Goal: Task Accomplishment & Management: Use online tool/utility

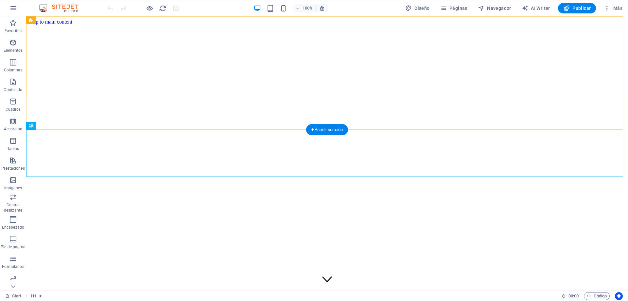
scroll to position [161, 0]
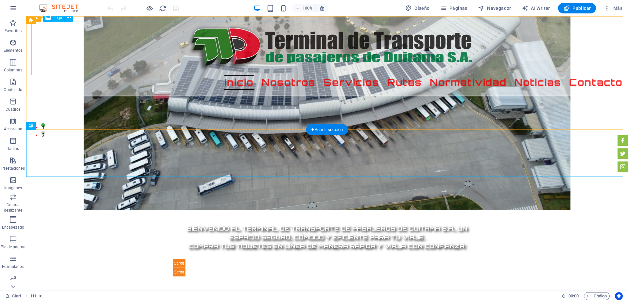
click at [264, 60] on div at bounding box center [326, 48] width 591 height 53
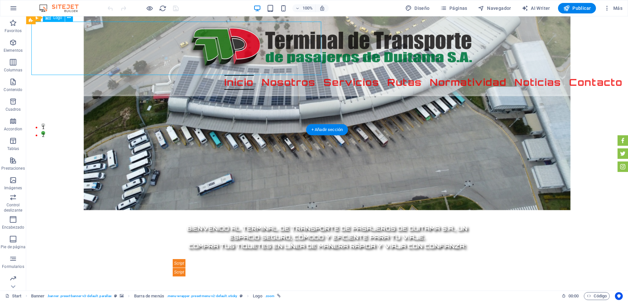
click at [226, 62] on div at bounding box center [326, 48] width 591 height 53
select select "px"
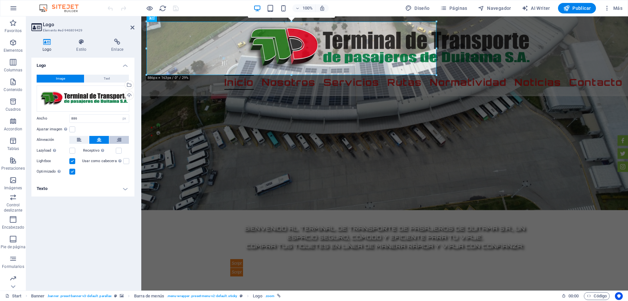
click at [119, 140] on icon at bounding box center [119, 140] width 5 height 8
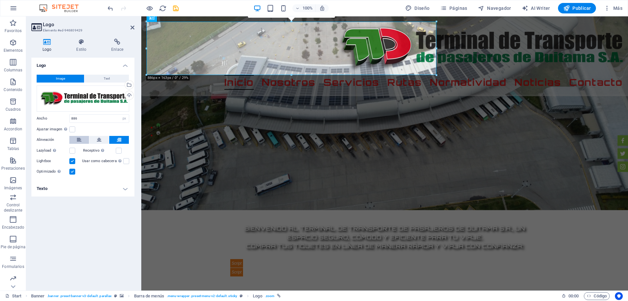
click at [74, 143] on button at bounding box center [79, 140] width 20 height 8
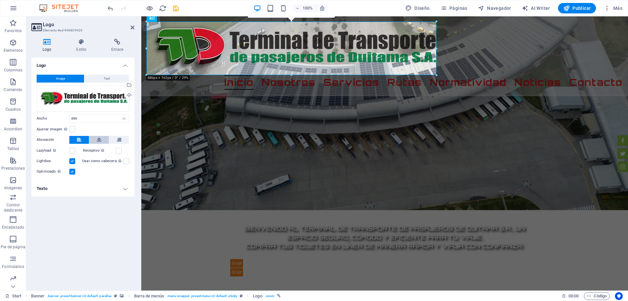
click at [93, 138] on button at bounding box center [99, 140] width 20 height 8
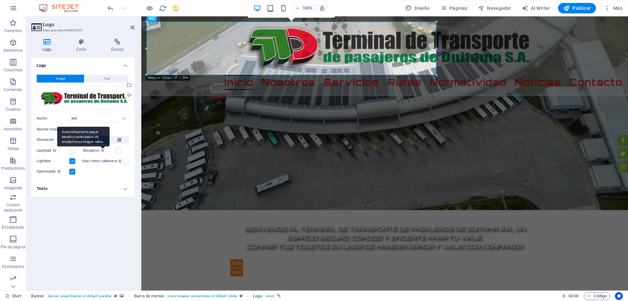
click at [106, 138] on div "Automáticamente cargar tamaños optimizados de smartphone e imagen retina." at bounding box center [83, 137] width 52 height 20
click at [0, 0] on input "Receptivo Automáticamente cargar tamaños optimizados de smartphone e imagen ret…" at bounding box center [0, 0] width 0 height 0
click at [103, 138] on div "Automáticamente cargar tamaños optimizados de smartphone e imagen retina." at bounding box center [83, 137] width 52 height 20
click at [0, 0] on input "Receptivo Automáticamente cargar tamaños optimizados de smartphone e imagen ret…" at bounding box center [0, 0] width 0 height 0
click at [98, 140] on div "Automáticamente cargar tamaños optimizados de smartphone e imagen retina." at bounding box center [83, 137] width 52 height 20
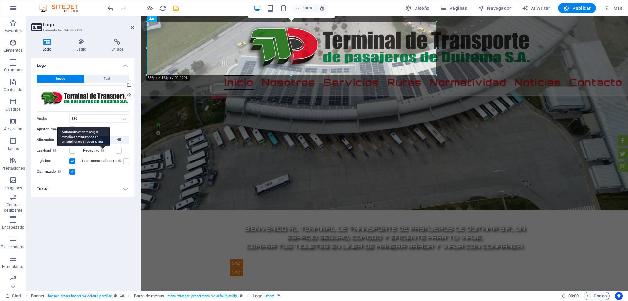
click at [0, 0] on input "Receptivo Automáticamente cargar tamaños optimizados de smartphone e imagen ret…" at bounding box center [0, 0] width 0 height 0
click at [70, 149] on label at bounding box center [72, 151] width 6 height 6
click at [0, 0] on input "Lazyload La carga de imágenes tras la carga de la página mejora la velocidad de…" at bounding box center [0, 0] width 0 height 0
click at [85, 47] on h4 "Estilo" at bounding box center [82, 46] width 35 height 14
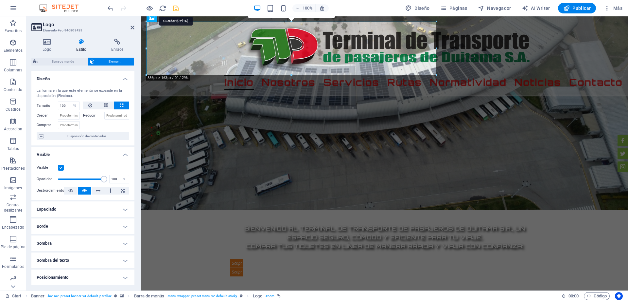
drag, startPoint x: 174, startPoint y: 6, endPoint x: 363, endPoint y: 57, distance: 196.1
click at [174, 6] on icon "save" at bounding box center [176, 9] width 8 height 8
checkbox input "false"
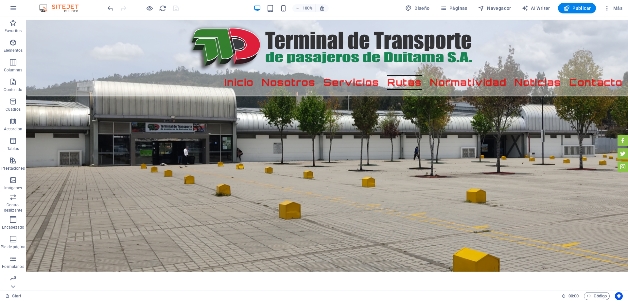
scroll to position [898, 0]
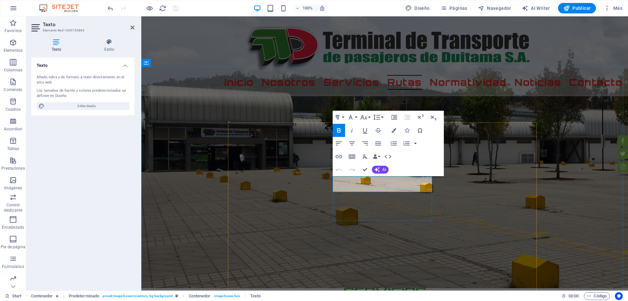
click at [340, 128] on icon "button" at bounding box center [339, 130] width 8 height 8
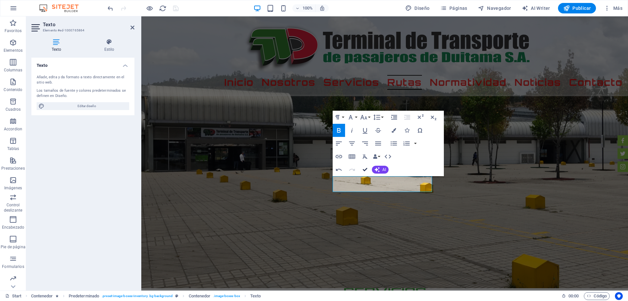
drag, startPoint x: 366, startPoint y: 168, endPoint x: 342, endPoint y: 153, distance: 28.2
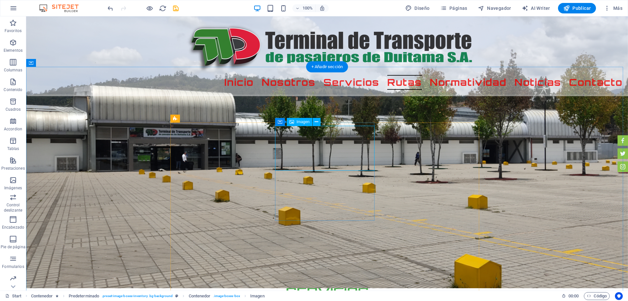
select select "px"
select select "%"
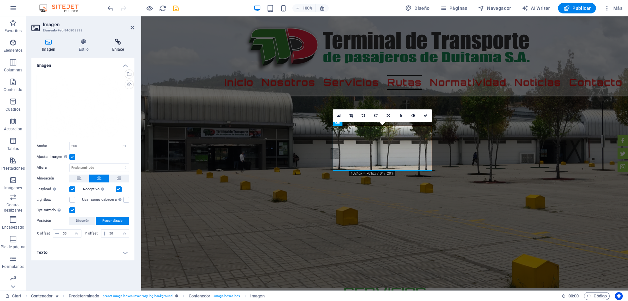
click at [117, 48] on h4 "Enlace" at bounding box center [118, 46] width 33 height 14
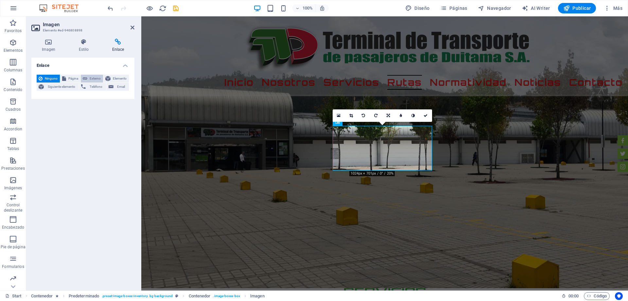
click at [94, 78] on span "Externo" at bounding box center [95, 79] width 12 height 8
select select "blank"
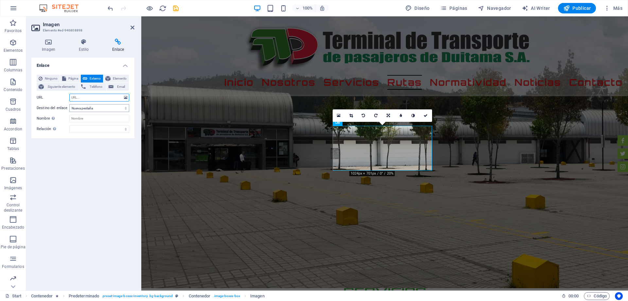
paste input "[URL][DOMAIN_NAME]"
type input "[URL][DOMAIN_NAME]"
click at [82, 118] on input "Nombre Una descripción adicional del enlace no debería ser igual al texto del e…" at bounding box center [99, 118] width 60 height 8
type input "c"
type input "Pagina oficial Coflonorte"
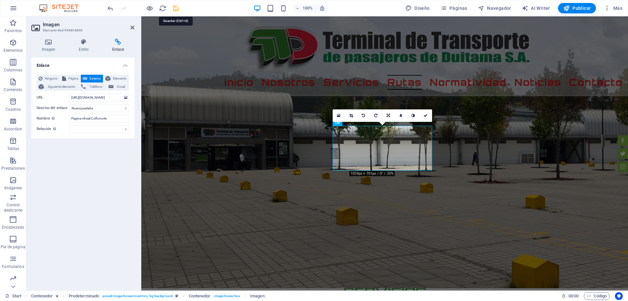
click at [174, 8] on icon "save" at bounding box center [176, 9] width 8 height 8
checkbox input "false"
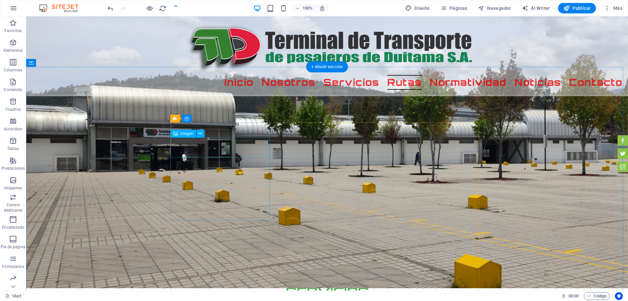
select select "%"
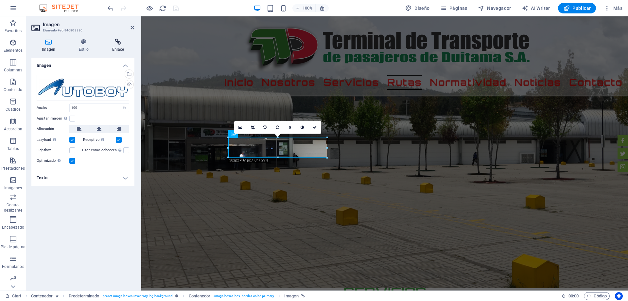
drag, startPoint x: 127, startPoint y: 39, endPoint x: 121, endPoint y: 45, distance: 8.6
click at [127, 39] on icon at bounding box center [118, 42] width 33 height 7
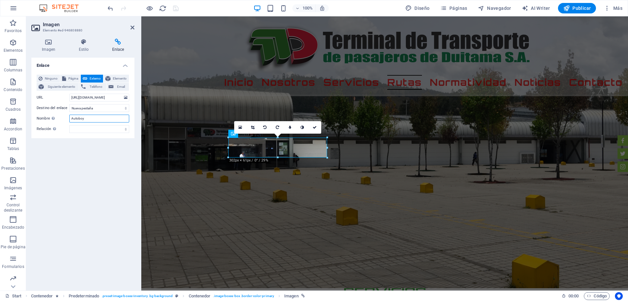
click at [71, 119] on input "Autoboy" at bounding box center [99, 118] width 60 height 8
type input "Pagina Oficial Autoboy"
click at [179, 9] on icon "save" at bounding box center [176, 9] width 8 height 8
checkbox input "false"
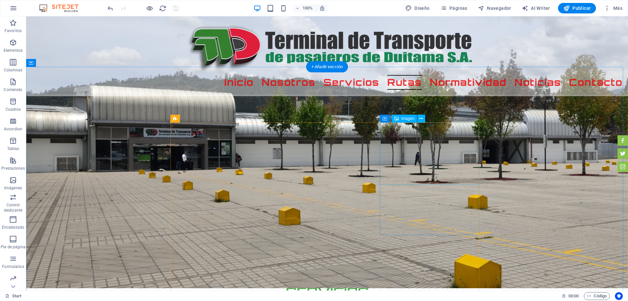
select select "%"
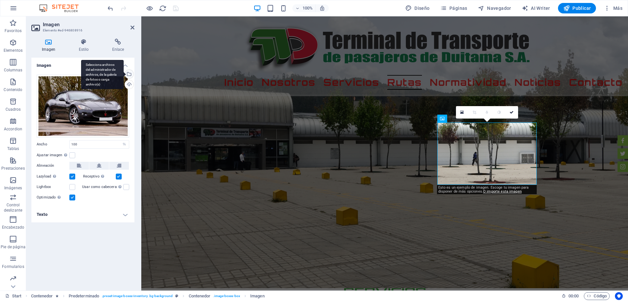
click at [129, 74] on div "Selecciona archivos del administrador de archivos, de la galería de fotos o car…" at bounding box center [129, 75] width 10 height 10
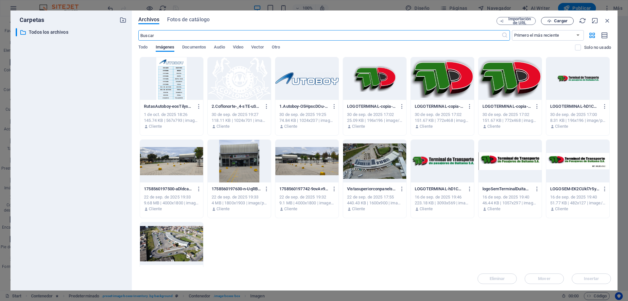
click at [556, 21] on span "Cargar" at bounding box center [560, 21] width 13 height 4
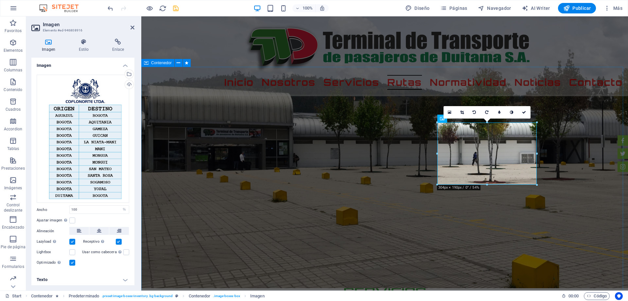
drag, startPoint x: 574, startPoint y: 190, endPoint x: 689, endPoint y: 191, distance: 114.5
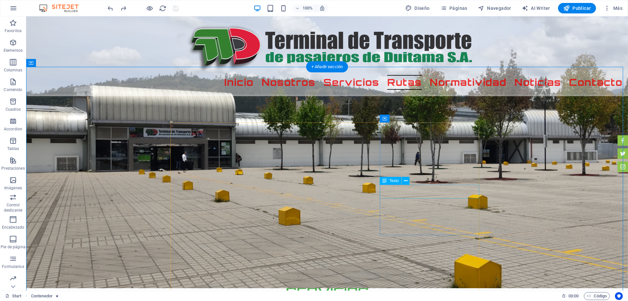
drag, startPoint x: 440, startPoint y: 219, endPoint x: 407, endPoint y: 169, distance: 59.3
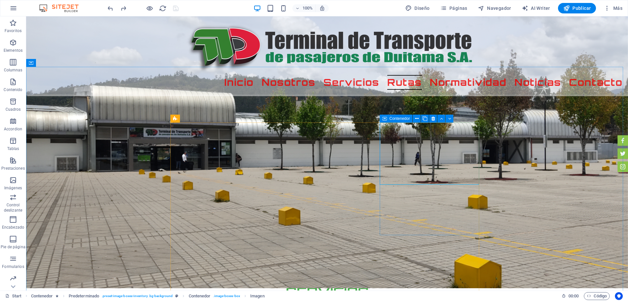
click at [385, 118] on icon at bounding box center [384, 118] width 5 height 8
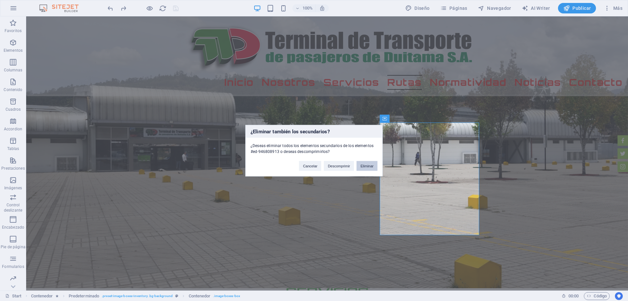
click at [361, 166] on button "Eliminar" at bounding box center [367, 166] width 21 height 10
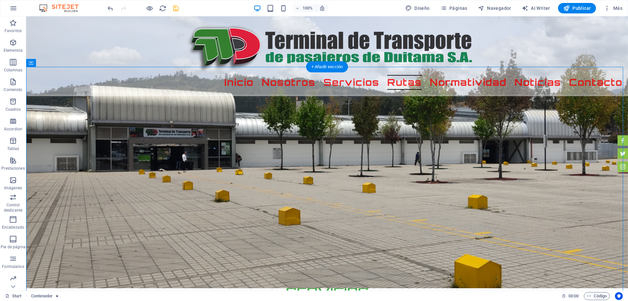
drag, startPoint x: 375, startPoint y: 230, endPoint x: 292, endPoint y: 172, distance: 101.6
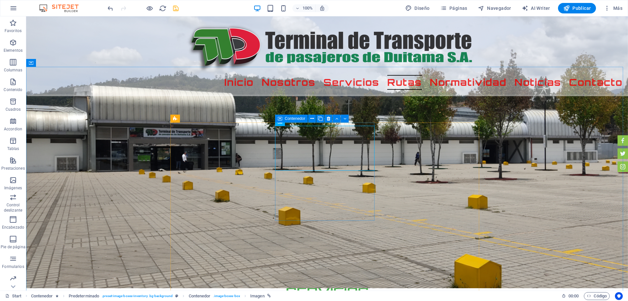
click at [280, 121] on icon at bounding box center [280, 118] width 5 height 8
click at [282, 117] on icon at bounding box center [280, 118] width 5 height 8
click at [285, 120] on span "Contenedor" at bounding box center [295, 118] width 21 height 4
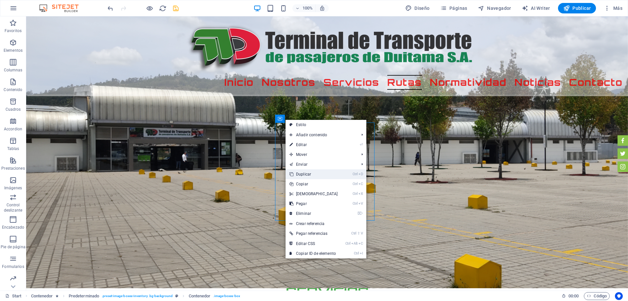
click at [310, 171] on link "Ctrl D Duplicar" at bounding box center [314, 174] width 56 height 10
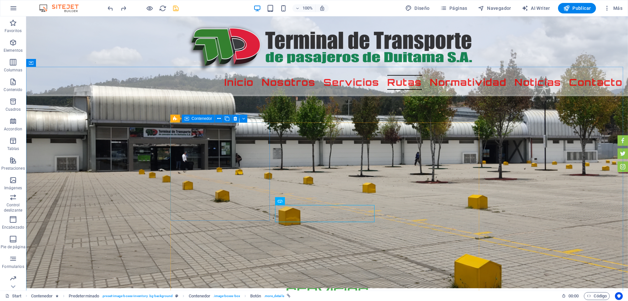
click at [190, 119] on div "Contenedor" at bounding box center [198, 118] width 33 height 8
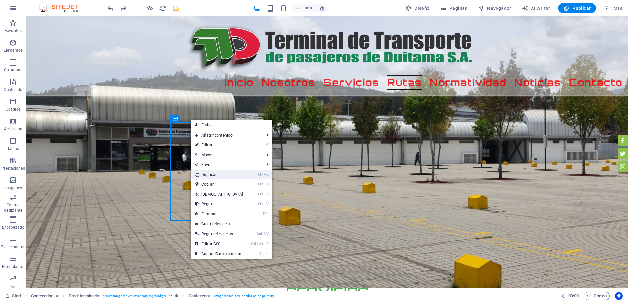
click at [219, 172] on link "Ctrl D Duplicar" at bounding box center [219, 174] width 56 height 10
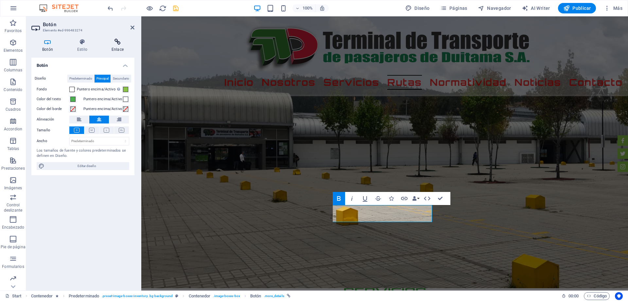
click at [115, 43] on icon at bounding box center [118, 42] width 34 height 7
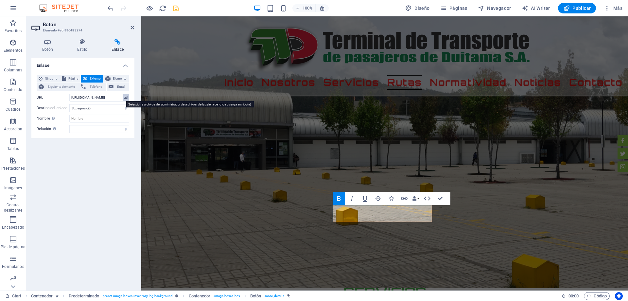
click at [125, 97] on icon at bounding box center [126, 97] width 4 height 7
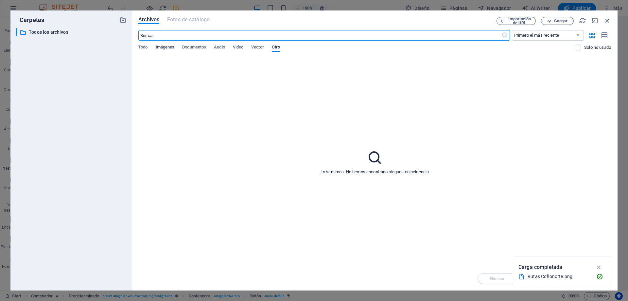
click at [162, 48] on span "Imágenes" at bounding box center [165, 47] width 19 height 9
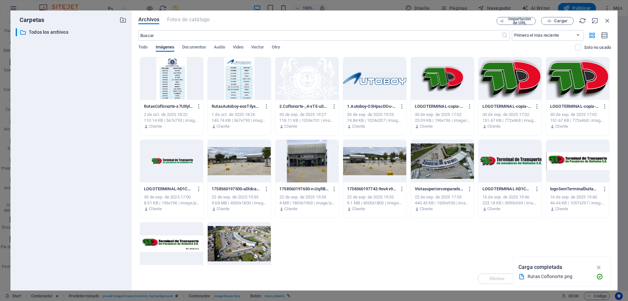
click at [177, 88] on div at bounding box center [171, 78] width 63 height 43
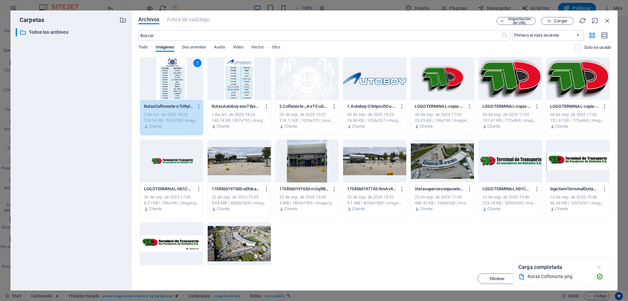
click at [600, 265] on icon "button" at bounding box center [599, 266] width 8 height 7
drag, startPoint x: 588, startPoint y: 280, endPoint x: 436, endPoint y: 255, distance: 153.4
click at [588, 280] on span "Insertar" at bounding box center [591, 278] width 15 height 4
type input "[URL][DOMAIN_NAME]"
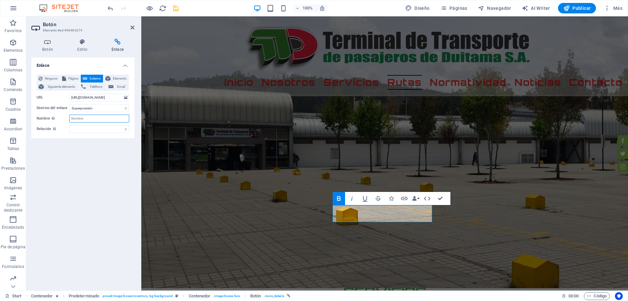
click at [93, 117] on input "Nombre Una descripción adicional del enlace no debería ser igual al texto del e…" at bounding box center [99, 118] width 60 height 8
type input "Rutas Coflonorte"
click at [174, 10] on icon "save" at bounding box center [176, 9] width 8 height 8
checkbox input "false"
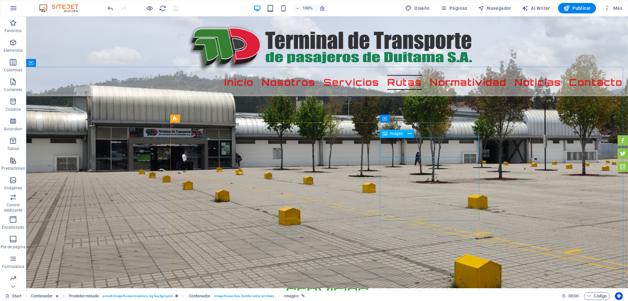
click at [394, 133] on span "Imagen" at bounding box center [396, 134] width 13 height 4
select select "%"
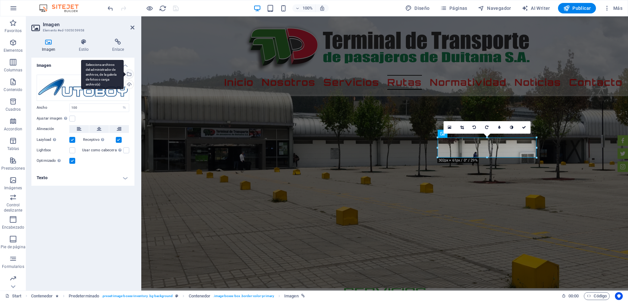
click at [130, 74] on div "Selecciona archivos del administrador de archivos, de la galería de fotos o car…" at bounding box center [129, 75] width 10 height 10
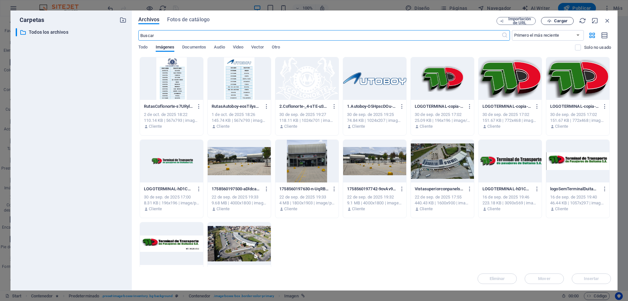
click at [558, 23] on span "Cargar" at bounding box center [560, 21] width 13 height 4
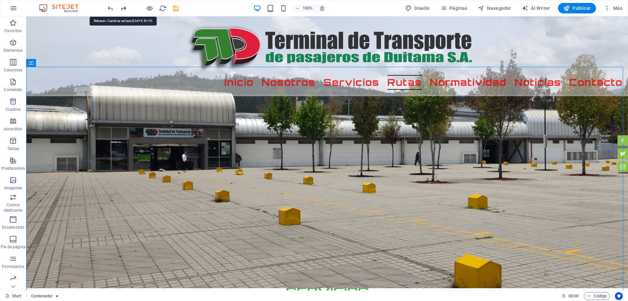
click at [125, 8] on icon "redo" at bounding box center [124, 9] width 8 height 8
click at [123, 10] on icon "redo" at bounding box center [124, 9] width 8 height 8
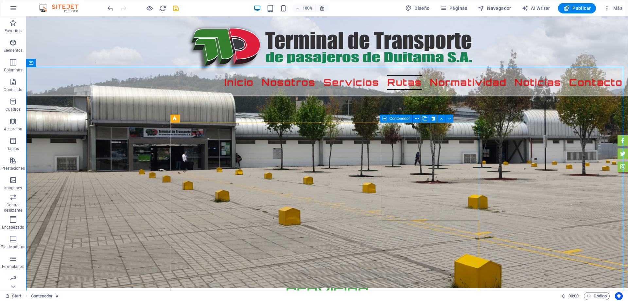
click at [387, 119] on icon at bounding box center [384, 118] width 5 height 8
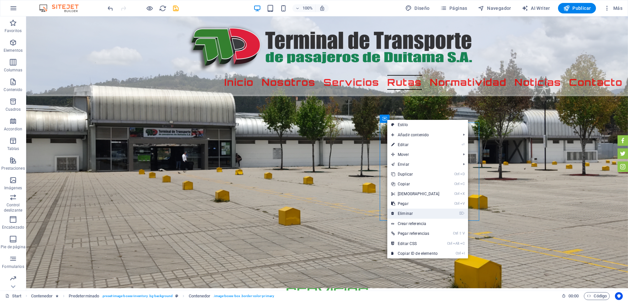
click at [411, 211] on link "⌦ Eliminar" at bounding box center [415, 213] width 56 height 10
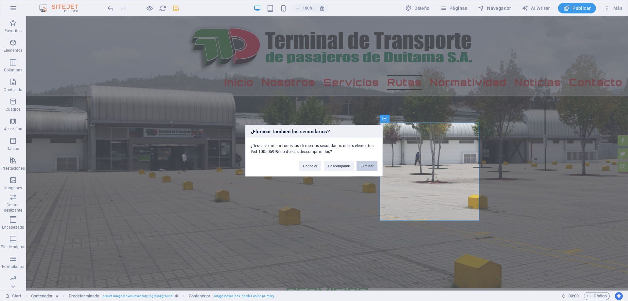
click at [364, 165] on button "Eliminar" at bounding box center [367, 166] width 21 height 10
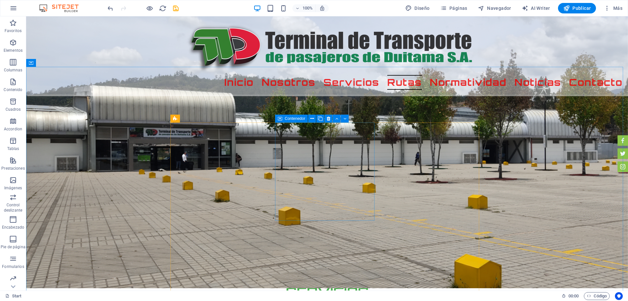
click at [282, 118] on icon at bounding box center [280, 118] width 5 height 8
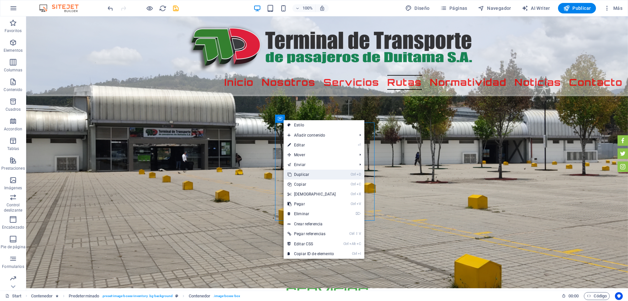
click at [322, 175] on link "Ctrl D Duplicar" at bounding box center [312, 174] width 56 height 10
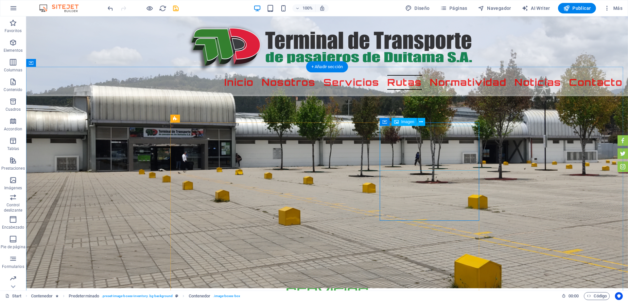
select select "px"
select select "%"
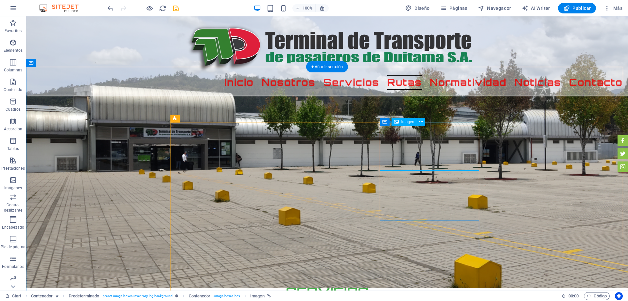
select select "%"
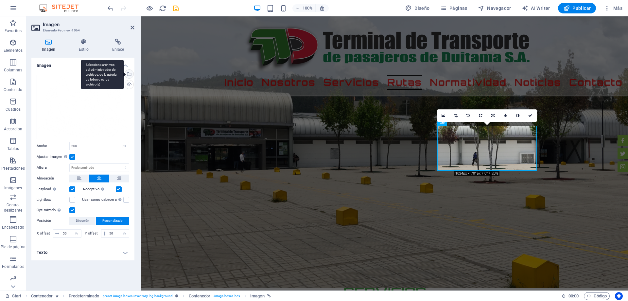
click at [132, 72] on div "Selecciona archivos del administrador de archivos, de la galería de fotos o car…" at bounding box center [129, 75] width 10 height 10
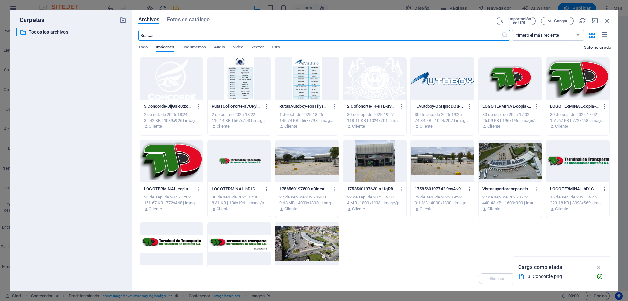
click at [175, 86] on div at bounding box center [171, 78] width 63 height 43
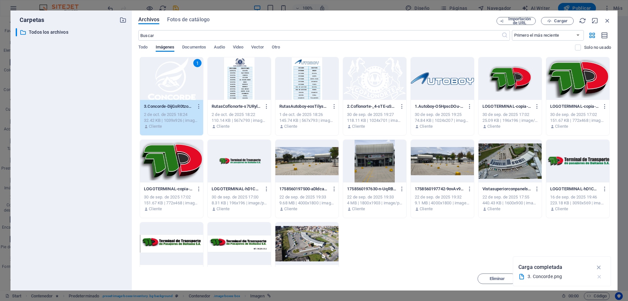
click at [601, 276] on icon "button" at bounding box center [599, 276] width 7 height 7
click at [596, 277] on span "Insertar" at bounding box center [591, 278] width 15 height 4
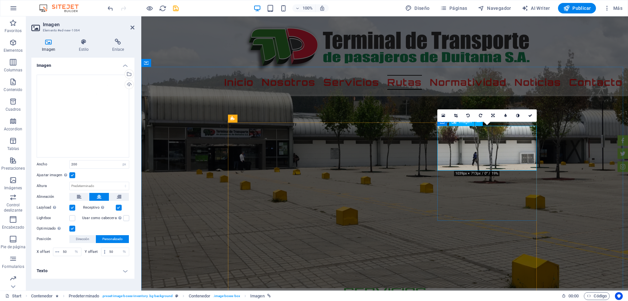
click at [455, 116] on icon at bounding box center [456, 116] width 4 height 4
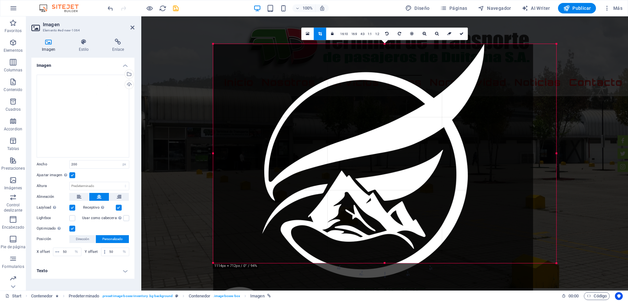
drag, startPoint x: 544, startPoint y: 44, endPoint x: 570, endPoint y: -7, distance: 57.2
click at [570, 0] on html "Terminal de transporte de pasajeros de [GEOGRAPHIC_DATA] S.A. Start (es) Favori…" at bounding box center [314, 150] width 628 height 301
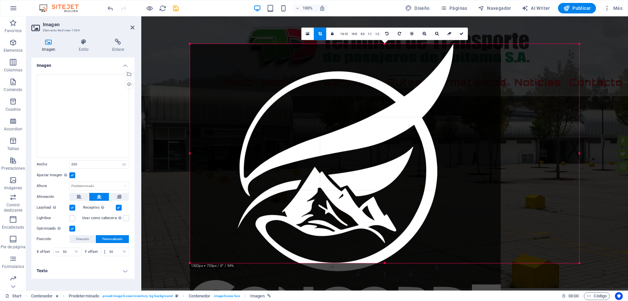
drag, startPoint x: 545, startPoint y: 263, endPoint x: 628, endPoint y: 313, distance: 97.0
click at [628, 300] on html "Terminal de transporte de pasajeros de [GEOGRAPHIC_DATA] S.A. Start (es) Favori…" at bounding box center [314, 150] width 628 height 301
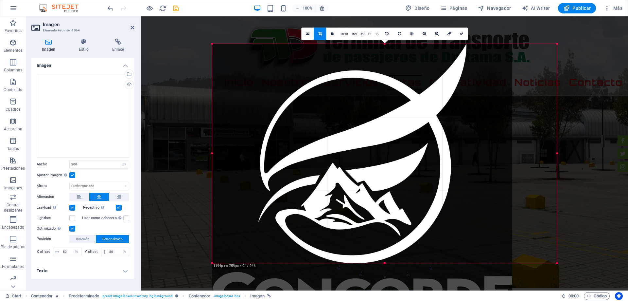
drag, startPoint x: 234, startPoint y: 44, endPoint x: 189, endPoint y: -18, distance: 77.1
click at [189, 0] on html "Terminal de transporte de pasajeros de [GEOGRAPHIC_DATA] S.A. Start (es) Favori…" at bounding box center [314, 150] width 628 height 301
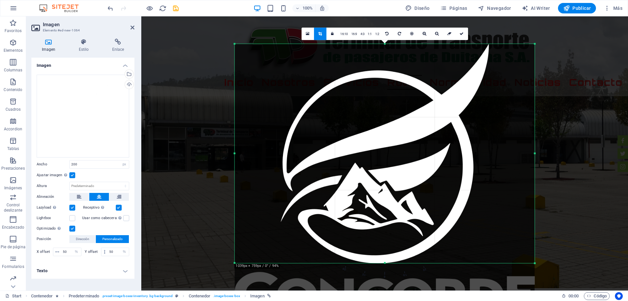
drag, startPoint x: 386, startPoint y: 263, endPoint x: 390, endPoint y: 313, distance: 50.9
click at [390, 300] on html "Terminal de transporte de pasajeros de [GEOGRAPHIC_DATA] S.A. Start (es) Favori…" at bounding box center [314, 150] width 628 height 301
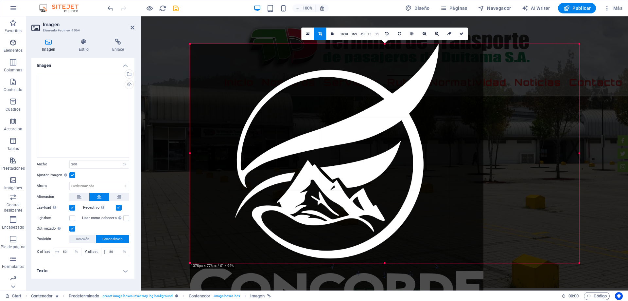
drag, startPoint x: 535, startPoint y: 43, endPoint x: 628, endPoint y: -40, distance: 124.0
click at [628, 0] on html "Terminal de transporte de pasajeros de [GEOGRAPHIC_DATA] S.A. Start (es) Favori…" at bounding box center [314, 150] width 628 height 301
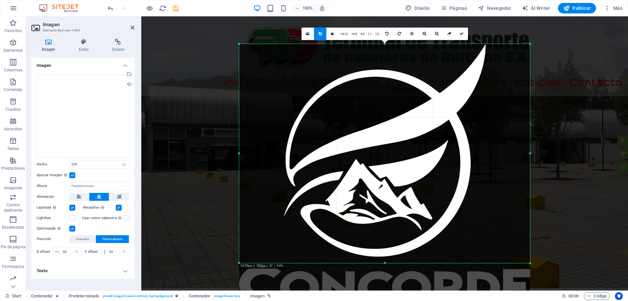
drag, startPoint x: 386, startPoint y: 44, endPoint x: 402, endPoint y: -39, distance: 84.7
click at [402, 0] on html "Terminal de transporte de pasajeros de [GEOGRAPHIC_DATA] S.A. Start (es) Favori…" at bounding box center [314, 150] width 628 height 301
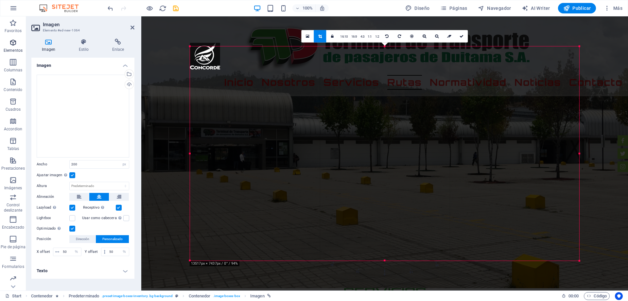
drag, startPoint x: 6, startPoint y: 45, endPoint x: 0, endPoint y: 48, distance: 6.6
click at [0, 48] on section "Favoritos Elementos Columnas Contenido [PERSON_NAME] Accordion Tablas Prestacio…" at bounding box center [314, 153] width 628 height 274
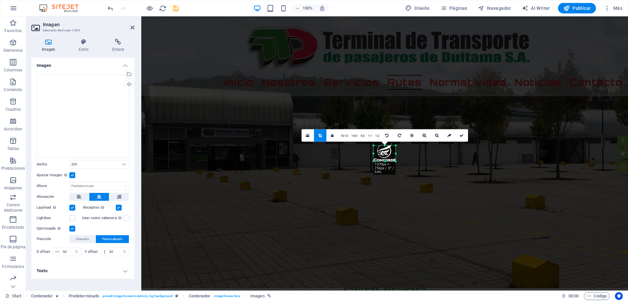
type input "200"
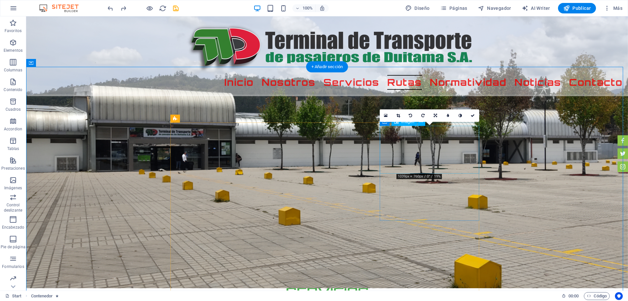
select select "px"
select select "%"
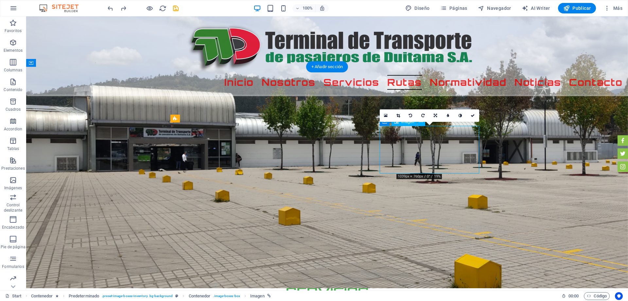
select select "%"
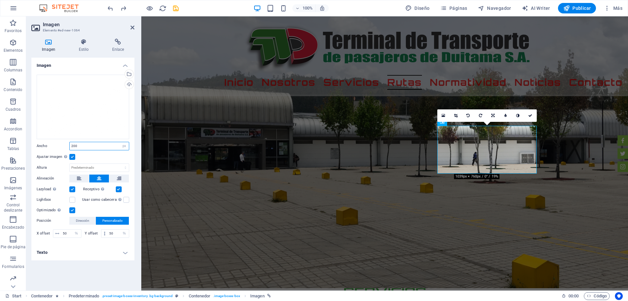
click at [76, 147] on input "200" at bounding box center [99, 146] width 59 height 8
click at [73, 145] on input "200" at bounding box center [99, 146] width 59 height 8
type input "150"
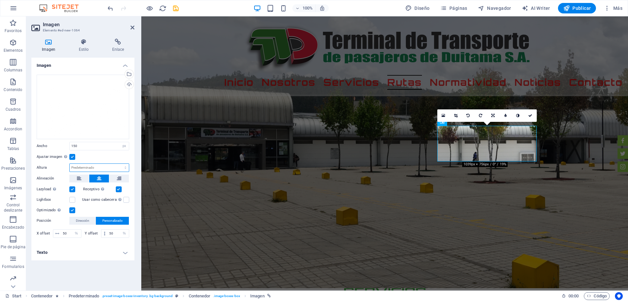
click at [91, 167] on select "Predeterminado automático px" at bounding box center [99, 168] width 59 height 8
select select "px"
click at [120, 164] on select "Predeterminado automático px" at bounding box center [99, 168] width 59 height 8
type input "150"
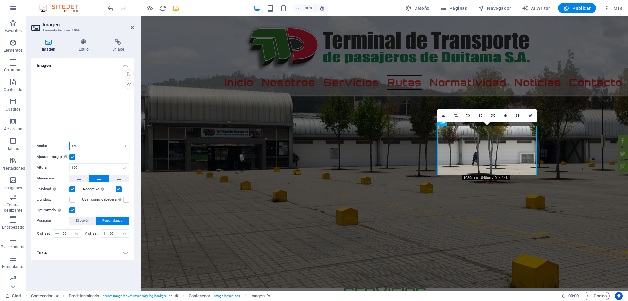
click at [91, 145] on input "150" at bounding box center [99, 146] width 59 height 8
type input "1"
click at [91, 145] on input "200" at bounding box center [99, 146] width 59 height 8
type input "200"
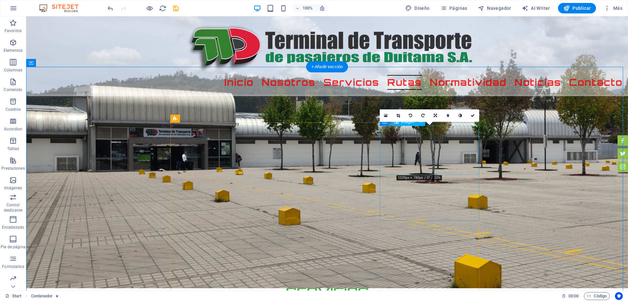
select select "px"
select select "%"
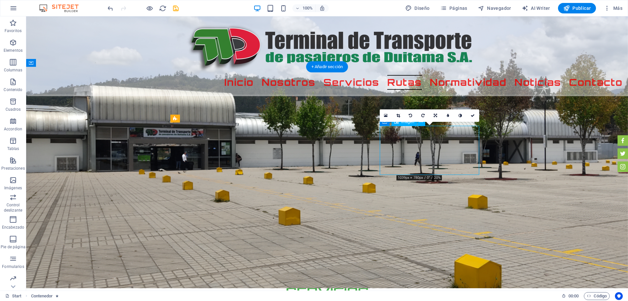
select select "%"
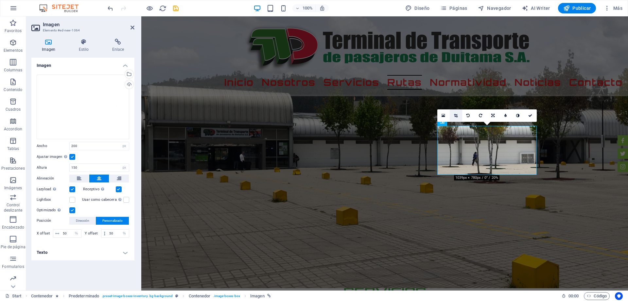
click at [459, 117] on link at bounding box center [456, 115] width 12 height 12
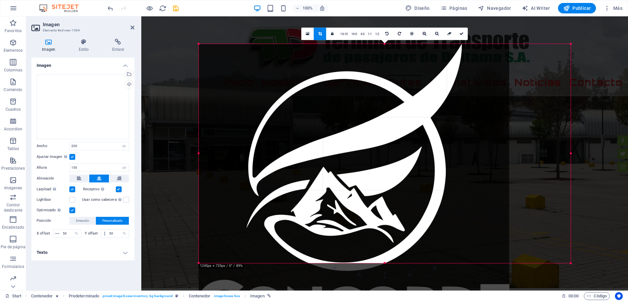
drag, startPoint x: 234, startPoint y: 43, endPoint x: 163, endPoint y: -30, distance: 101.6
click at [163, 0] on html "Terminal de transporte de pasajeros de [GEOGRAPHIC_DATA] S.A. Start (es) Favori…" at bounding box center [314, 150] width 628 height 301
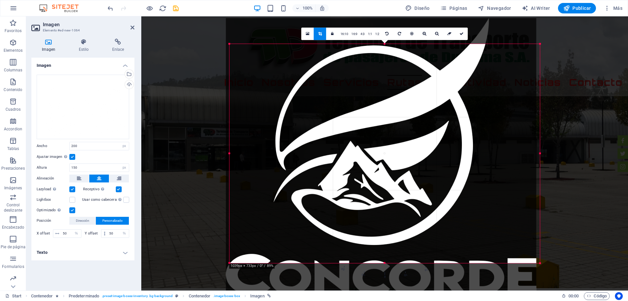
drag, startPoint x: 231, startPoint y: 45, endPoint x: 228, endPoint y: 19, distance: 27.0
click at [228, 19] on div at bounding box center [381, 156] width 310 height 277
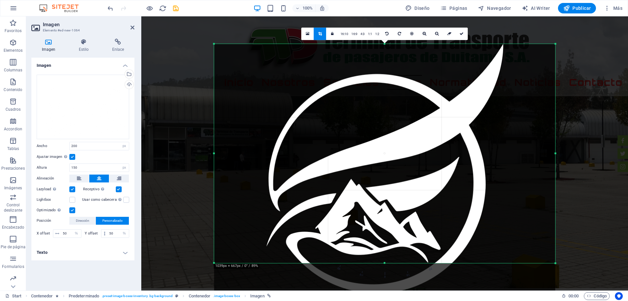
drag, startPoint x: 229, startPoint y: 45, endPoint x: 198, endPoint y: 2, distance: 52.9
click at [198, 16] on section "Favoritos Elementos Columnas Contenido [PERSON_NAME] Accordion Tablas Prestacio…" at bounding box center [314, 153] width 628 height 274
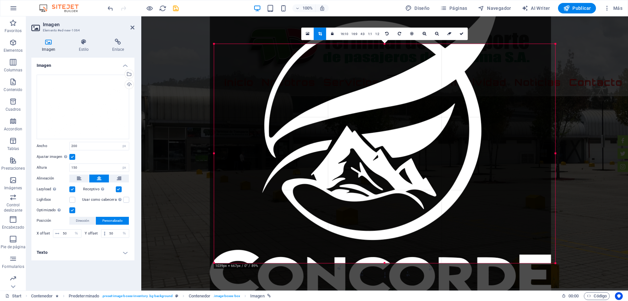
drag, startPoint x: 383, startPoint y: 138, endPoint x: 400, endPoint y: 85, distance: 56.0
click at [380, 86] on div at bounding box center [380, 143] width 341 height 304
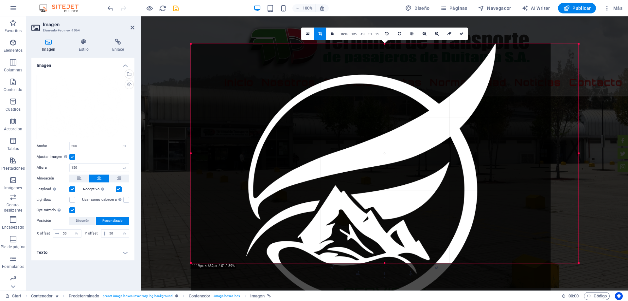
drag, startPoint x: 554, startPoint y: 45, endPoint x: 601, endPoint y: -6, distance: 68.8
click at [601, 0] on html "Terminal de transporte de pasajeros de [GEOGRAPHIC_DATA] S.A. Start (es) Favori…" at bounding box center [314, 150] width 628 height 301
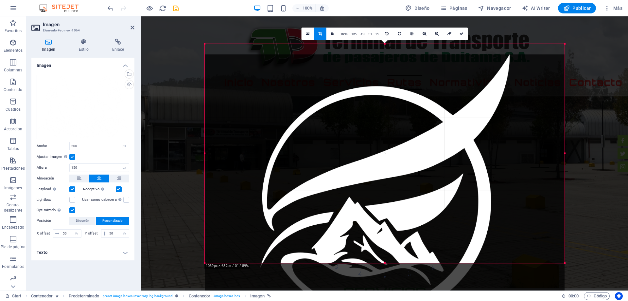
drag, startPoint x: 385, startPoint y: 261, endPoint x: 382, endPoint y: 269, distance: 8.2
click at [382, 263] on div "180 170 160 150 140 130 120 110 100 90 80 70 60 50 40 30 20 10 0 -10 -20 -30 -4…" at bounding box center [385, 153] width 360 height 219
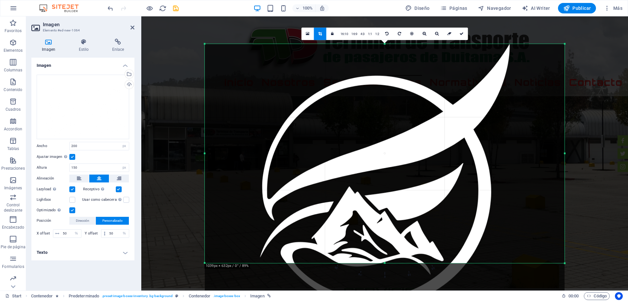
drag, startPoint x: 384, startPoint y: 264, endPoint x: 393, endPoint y: 280, distance: 18.6
click at [388, 300] on html "Terminal de transporte de pasajeros de [GEOGRAPHIC_DATA] S.A. Start (es) Favori…" at bounding box center [314, 150] width 628 height 301
click at [384, 260] on div at bounding box center [385, 204] width 360 height 321
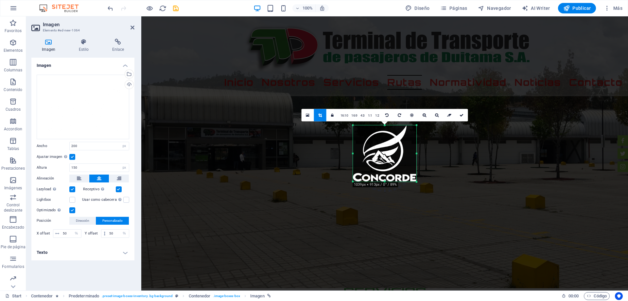
drag, startPoint x: 563, startPoint y: 262, endPoint x: 266, endPoint y: 100, distance: 338.4
click at [266, 99] on div "Arrastra aquí para reemplazar el contenido existente. Si quieres crear un eleme…" at bounding box center [384, 153] width 487 height 274
click at [461, 114] on icon at bounding box center [462, 115] width 4 height 4
type input "192"
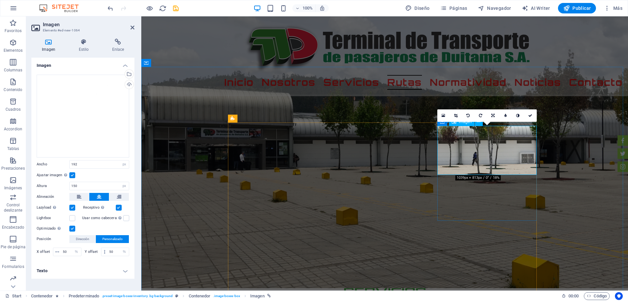
click at [72, 176] on label at bounding box center [72, 175] width 6 height 6
click at [0, 0] on input "Ajustar imagen Ajustar imagen automáticamente a un ancho y alto fijo" at bounding box center [0, 0] width 0 height 0
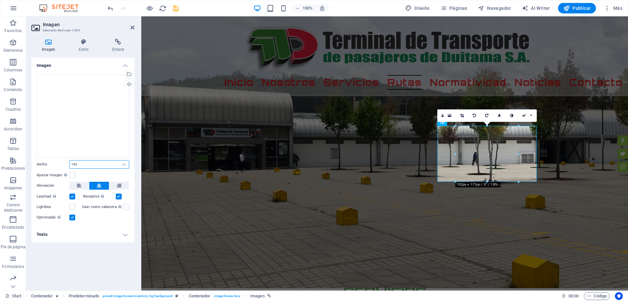
click at [102, 164] on input "192" at bounding box center [99, 164] width 59 height 8
drag, startPoint x: 102, startPoint y: 163, endPoint x: 59, endPoint y: 158, distance: 43.2
click at [59, 158] on div "Arrastra archivos aquí, haz clic para escoger archivos o selecciona archivos de…" at bounding box center [82, 147] width 103 height 157
click at [462, 116] on icon at bounding box center [462, 116] width 4 height 4
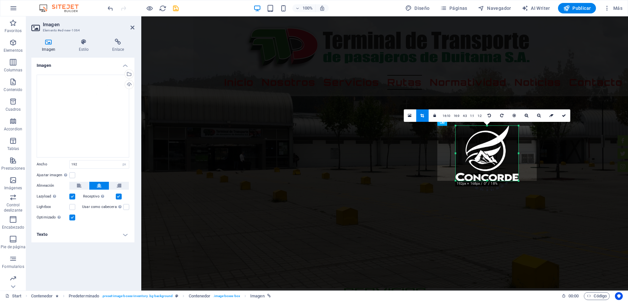
click at [487, 126] on div at bounding box center [487, 125] width 63 height 2
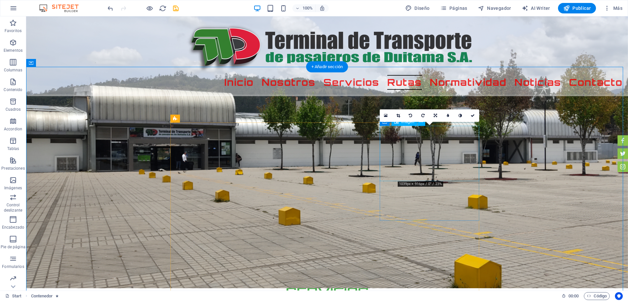
select select "px"
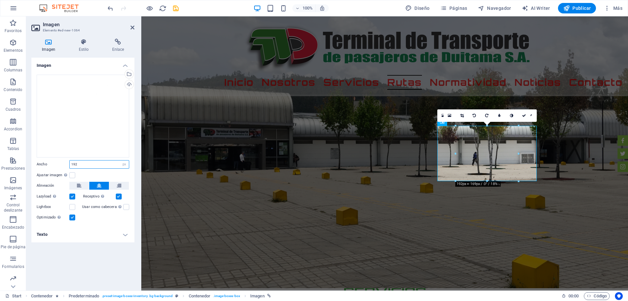
click at [72, 165] on input "192" at bounding box center [99, 164] width 59 height 8
type input "170"
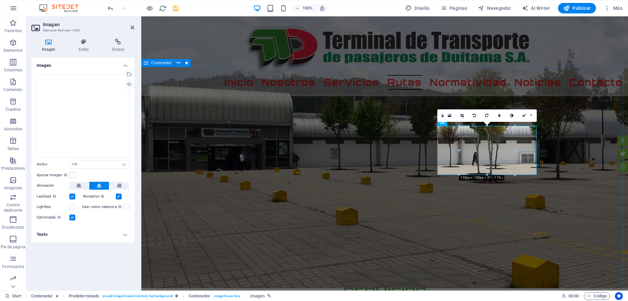
drag, startPoint x: 558, startPoint y: 138, endPoint x: 674, endPoint y: 140, distance: 116.1
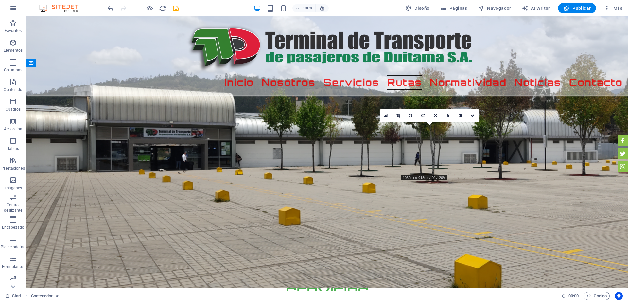
click at [463, 122] on div "16:10 16:9 4:3 1:1 1:2 0" at bounding box center [429, 115] width 99 height 12
click at [462, 122] on div "16:10 16:9 4:3 1:1 1:2 0" at bounding box center [429, 115] width 99 height 12
click at [445, 122] on div "16:10 16:9 4:3 1:1 1:2 0" at bounding box center [429, 115] width 99 height 12
click at [396, 122] on div "16:10 16:9 4:3 1:1 1:2 0" at bounding box center [429, 115] width 99 height 12
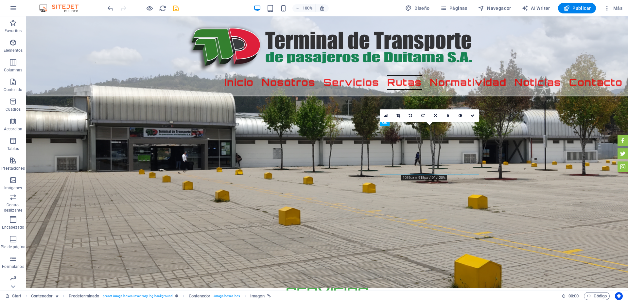
click at [396, 122] on div "16:10 16:9 4:3 1:1 1:2 0" at bounding box center [429, 115] width 99 height 12
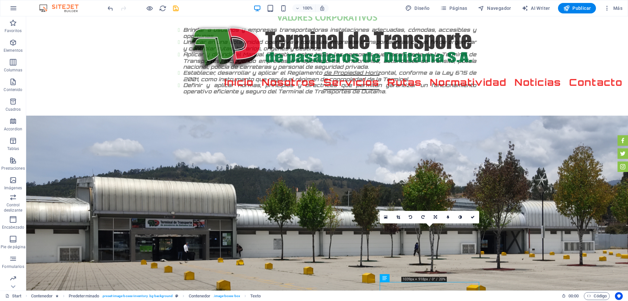
scroll to position [799, 0]
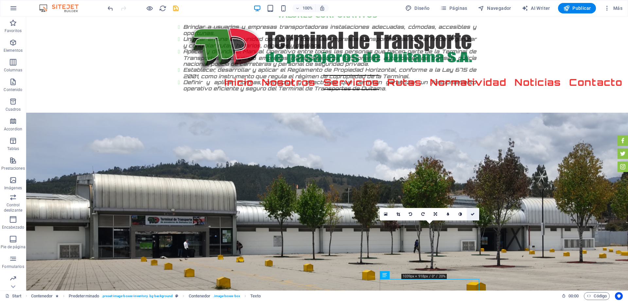
drag, startPoint x: 474, startPoint y: 211, endPoint x: 477, endPoint y: 216, distance: 4.8
click at [473, 212] on link at bounding box center [473, 214] width 12 height 12
click at [473, 215] on icon at bounding box center [473, 214] width 4 height 4
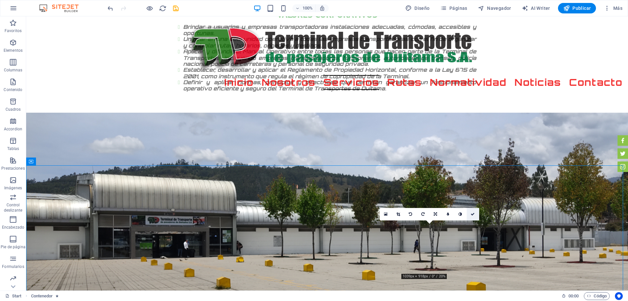
click at [474, 215] on icon at bounding box center [473, 214] width 4 height 4
click at [177, 9] on icon "save" at bounding box center [176, 9] width 8 height 8
checkbox input "false"
click at [469, 216] on link at bounding box center [473, 214] width 12 height 12
drag, startPoint x: 514, startPoint y: 226, endPoint x: 386, endPoint y: 137, distance: 155.8
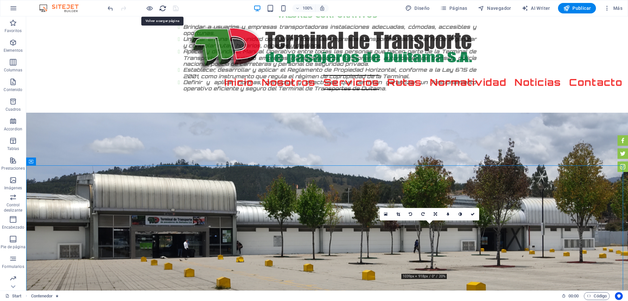
click at [162, 9] on icon "reload" at bounding box center [163, 9] width 8 height 8
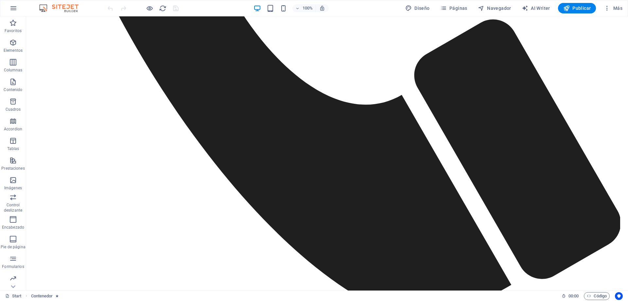
scroll to position [868, 0]
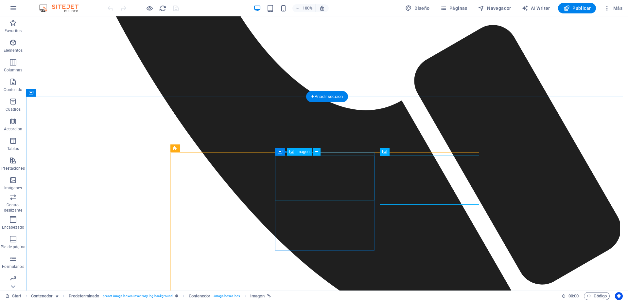
select select "px"
select select "%"
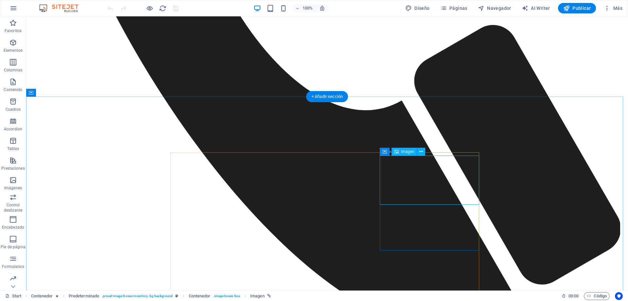
select select "px"
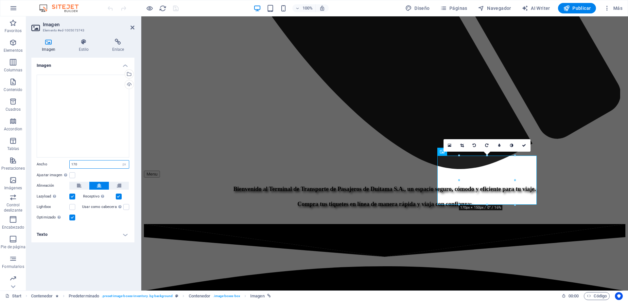
click at [73, 163] on input "170" at bounding box center [99, 164] width 59 height 8
type input "160"
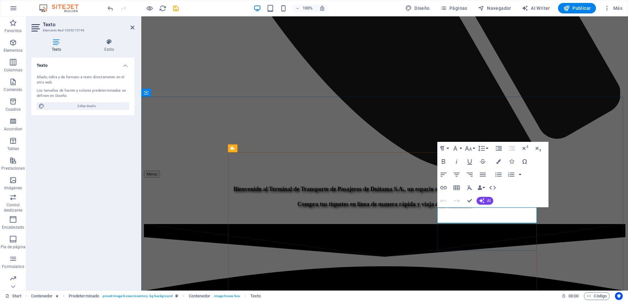
click at [498, 160] on icon "button" at bounding box center [498, 161] width 5 height 5
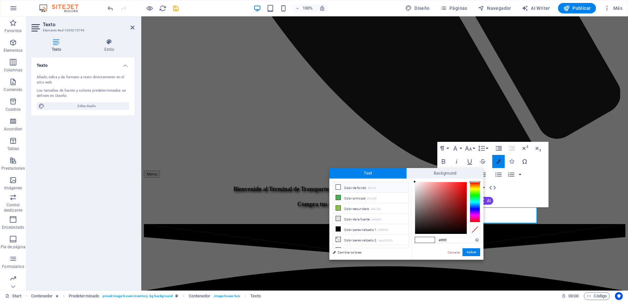
click at [499, 160] on icon "button" at bounding box center [498, 161] width 5 height 5
drag, startPoint x: 517, startPoint y: 194, endPoint x: 494, endPoint y: 184, distance: 25.6
click at [517, 194] on div "Paragraph Format Normal Heading 1 Heading 2 Heading 3 Heading 4 Heading 5 Headi…" at bounding box center [492, 174] width 111 height 65
click at [446, 161] on icon "button" at bounding box center [444, 161] width 8 height 8
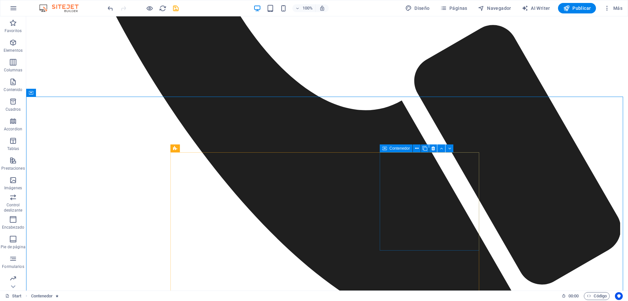
click at [387, 150] on div "Contenedor" at bounding box center [396, 148] width 33 height 8
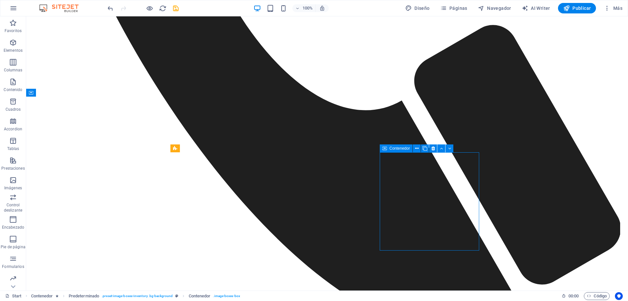
click at [387, 148] on div "Contenedor" at bounding box center [396, 148] width 33 height 8
select select "px"
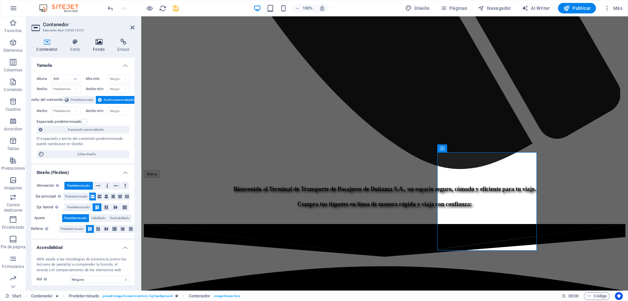
click at [99, 45] on h4 "Fondo" at bounding box center [100, 46] width 25 height 14
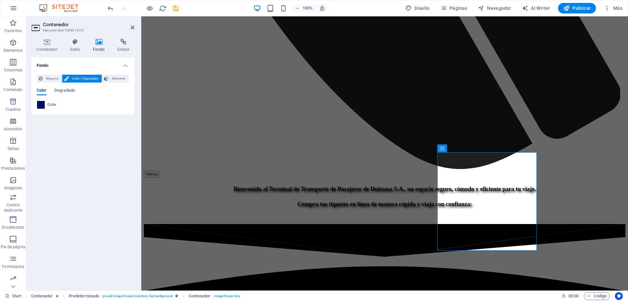
click at [40, 104] on span at bounding box center [40, 104] width 7 height 7
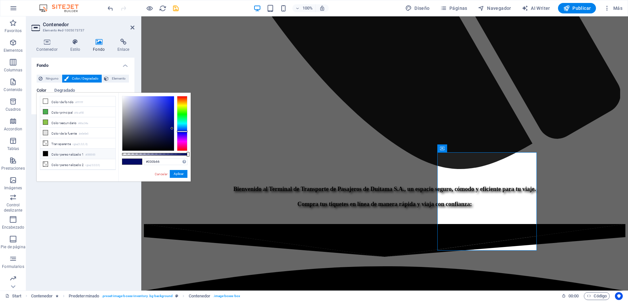
click at [47, 153] on icon at bounding box center [45, 153] width 5 height 5
type input "#000000"
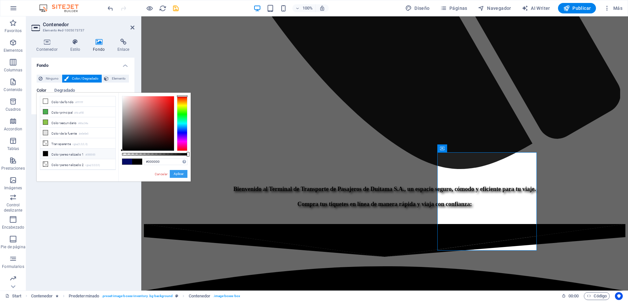
click at [175, 174] on button "Aplicar" at bounding box center [179, 174] width 18 height 8
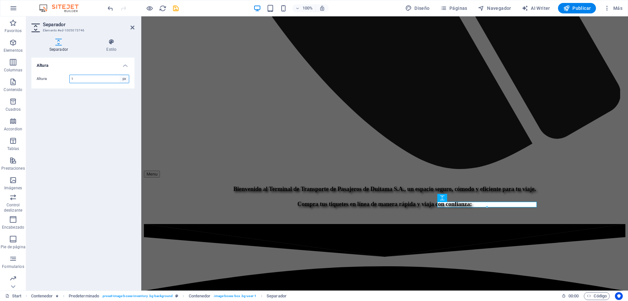
click at [123, 77] on select "px rem vh vw" at bounding box center [124, 79] width 9 height 8
select select "rem"
click at [120, 75] on select "px rem vh vw" at bounding box center [124, 79] width 9 height 8
click at [93, 81] on input "0.0625" at bounding box center [99, 79] width 59 height 8
click at [77, 76] on input "0.0625" at bounding box center [99, 79] width 59 height 8
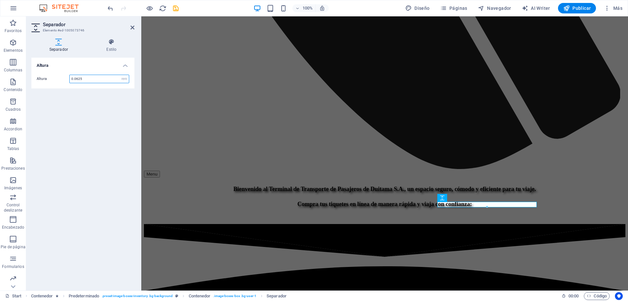
click at [76, 76] on input "0.0625" at bounding box center [99, 79] width 59 height 8
click at [83, 81] on input "0.0625" at bounding box center [99, 79] width 59 height 8
click at [91, 83] on div "0.0625 px rem vh vw" at bounding box center [99, 79] width 60 height 9
click at [91, 81] on input "0.0625" at bounding box center [99, 79] width 59 height 8
type input "0.0325"
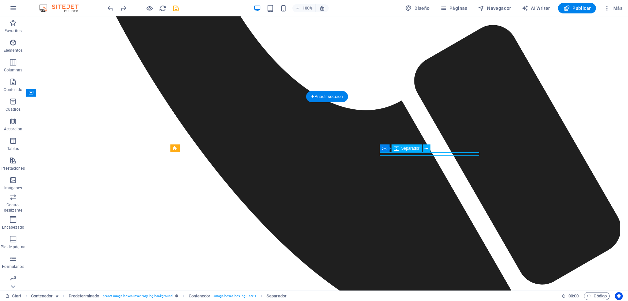
select select "px"
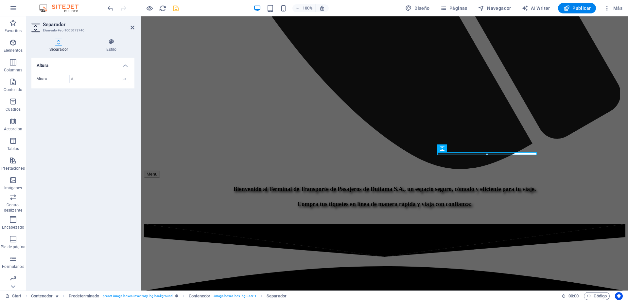
type input "8"
drag, startPoint x: 177, startPoint y: 9, endPoint x: 353, endPoint y: 96, distance: 197.3
click at [177, 9] on icon "save" at bounding box center [176, 9] width 8 height 8
checkbox input "false"
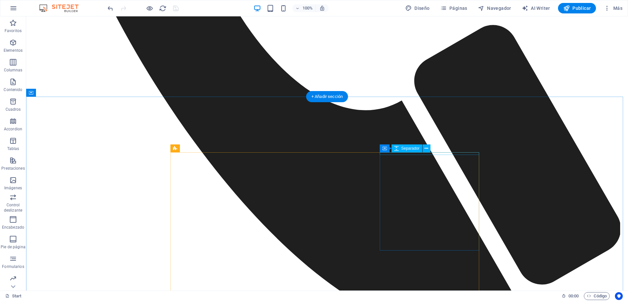
select select "px"
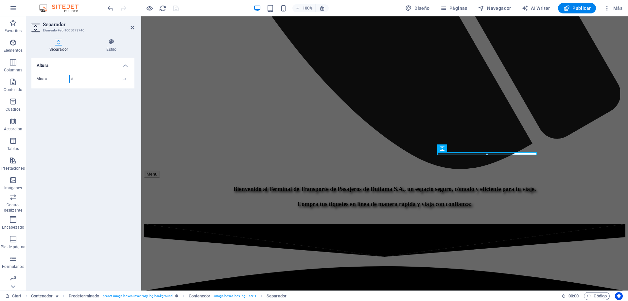
drag, startPoint x: 78, startPoint y: 78, endPoint x: 63, endPoint y: 75, distance: 15.7
click at [63, 75] on div "Altura 8 px rem vh vw" at bounding box center [83, 79] width 93 height 9
type input "6"
click at [111, 108] on div "Altura Altura 6 px rem vh vw" at bounding box center [82, 171] width 103 height 227
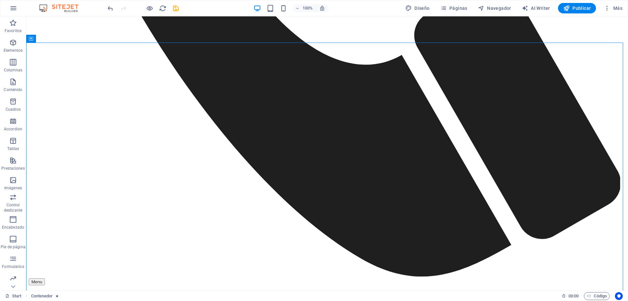
scroll to position [908, 0]
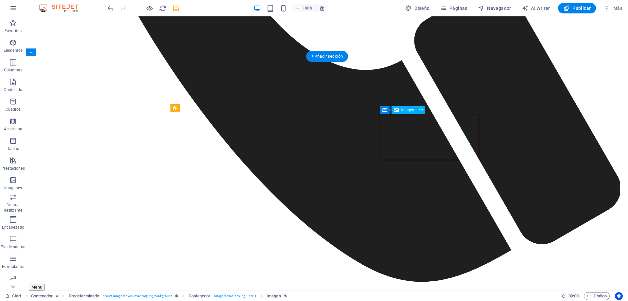
select select "px"
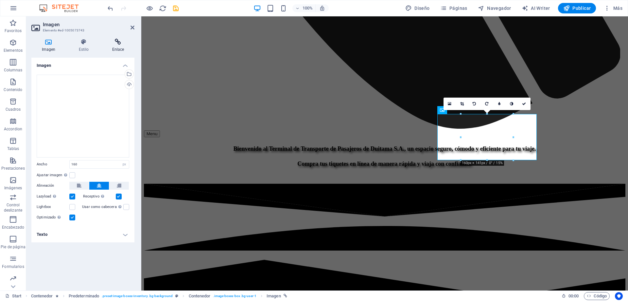
click at [115, 44] on icon at bounding box center [118, 42] width 33 height 7
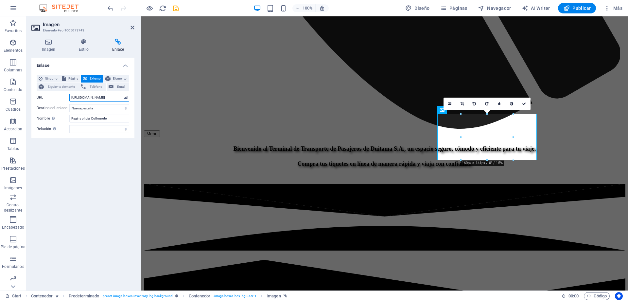
drag, startPoint x: 114, startPoint y: 98, endPoint x: 49, endPoint y: 101, distance: 65.5
click at [49, 101] on div "URL [URL][DOMAIN_NAME]" at bounding box center [83, 98] width 93 height 8
paste input "[DOMAIN_NAME][URL]"
type input "[URL][DOMAIN_NAME]"
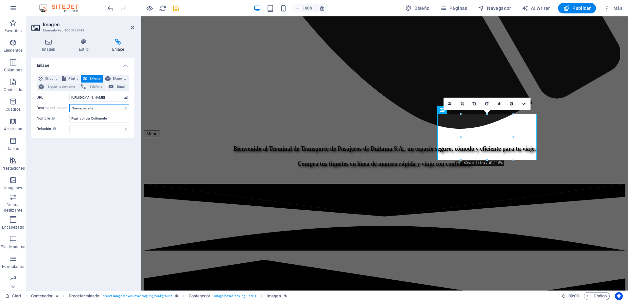
click at [101, 107] on select "Nueva pestaña Misma pestaña Superposición" at bounding box center [99, 108] width 60 height 8
click at [69, 104] on select "Nueva pestaña Misma pestaña Superposición" at bounding box center [99, 108] width 60 height 8
click at [102, 118] on input "Pagina oficial Coflonorte" at bounding box center [99, 118] width 60 height 8
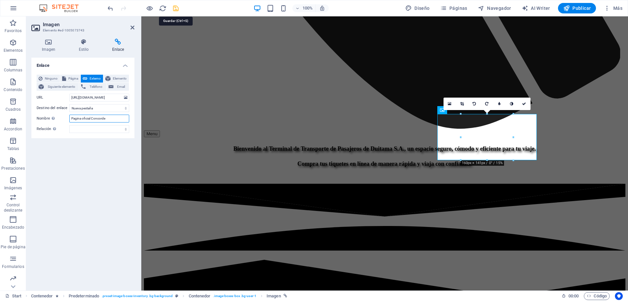
type input "Pagina oficial Concorde"
click at [177, 10] on icon "save" at bounding box center [176, 9] width 8 height 8
checkbox input "false"
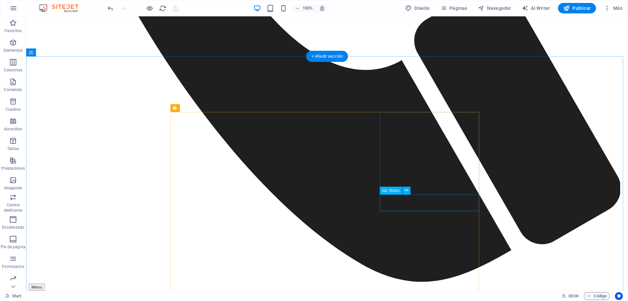
select select "overlay"
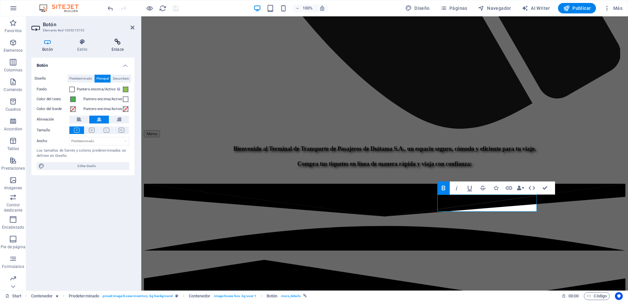
click at [118, 48] on h4 "Enlace" at bounding box center [118, 46] width 34 height 14
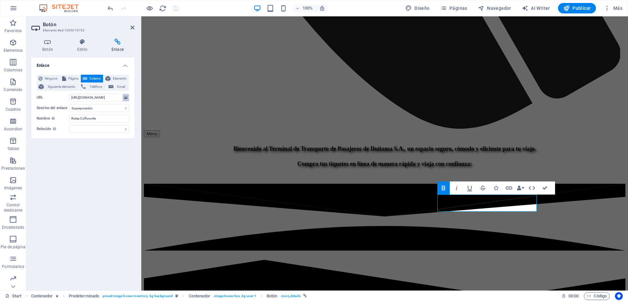
click at [126, 99] on icon at bounding box center [126, 97] width 4 height 7
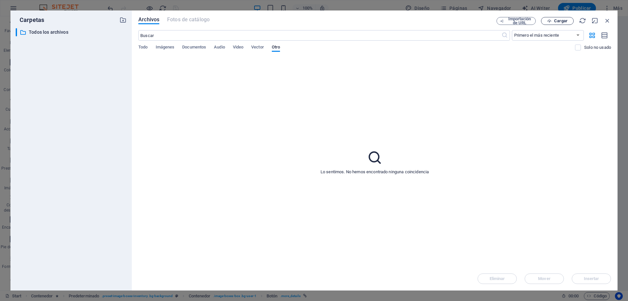
click at [559, 20] on span "Cargar" at bounding box center [560, 21] width 13 height 4
type input "[URL][DOMAIN_NAME]"
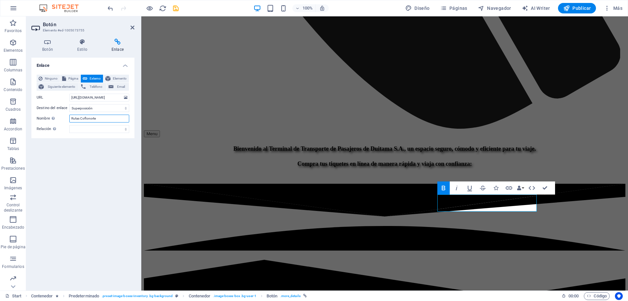
click at [93, 118] on input "Rutas Coflonorte" at bounding box center [99, 118] width 60 height 8
type input "Rutas Concorde"
click at [126, 109] on select "Nueva pestaña Misma pestaña Superposición" at bounding box center [99, 108] width 60 height 8
select select "blank"
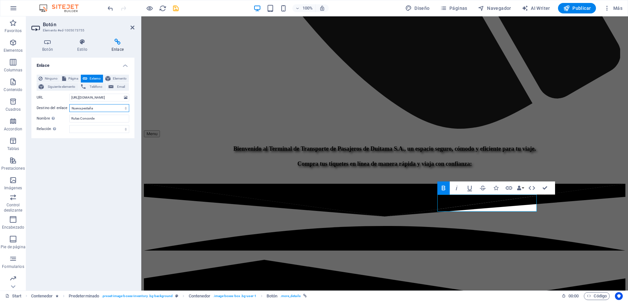
click at [69, 104] on select "Nueva pestaña Misma pestaña Superposición" at bounding box center [99, 108] width 60 height 8
click at [175, 9] on icon "save" at bounding box center [176, 9] width 8 height 8
checkbox input "false"
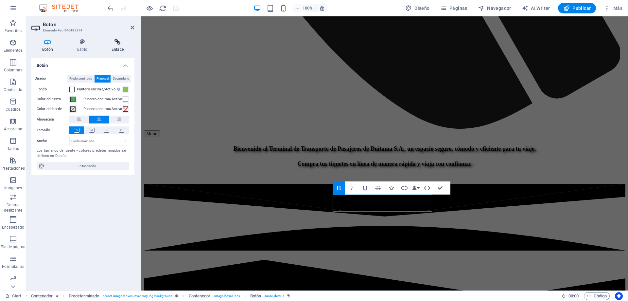
click at [120, 44] on icon at bounding box center [118, 42] width 34 height 7
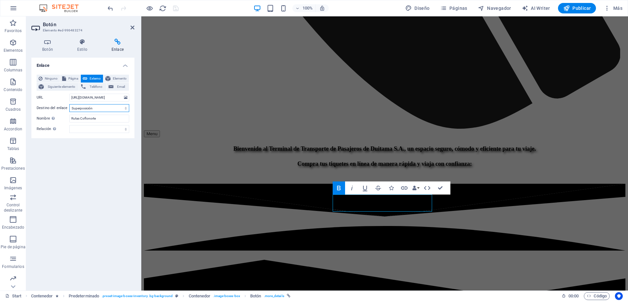
click at [98, 109] on select "Nueva pestaña Misma pestaña Superposición" at bounding box center [99, 108] width 60 height 8
select select "blank"
click at [69, 104] on select "Nueva pestaña Misma pestaña Superposición" at bounding box center [99, 108] width 60 height 8
click at [173, 8] on icon "save" at bounding box center [176, 9] width 8 height 8
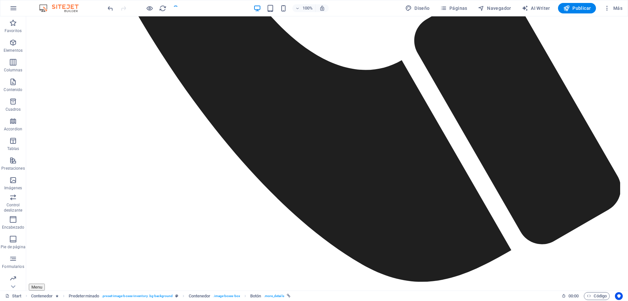
checkbox input "false"
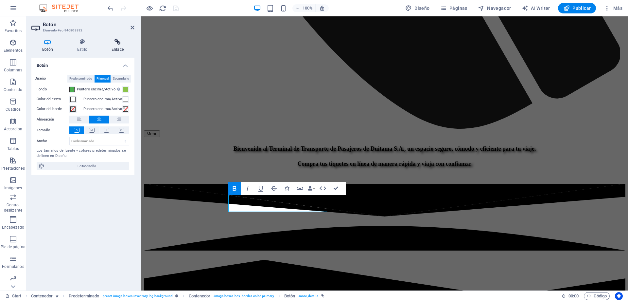
click at [122, 44] on icon at bounding box center [118, 42] width 34 height 7
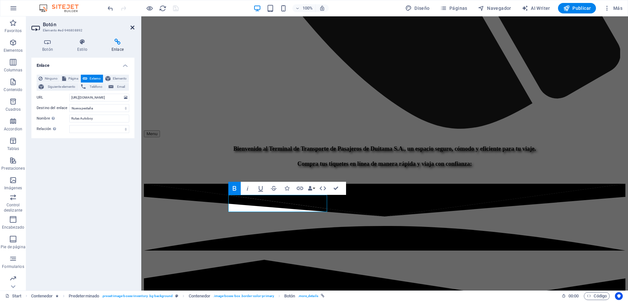
click at [131, 28] on icon at bounding box center [133, 27] width 4 height 5
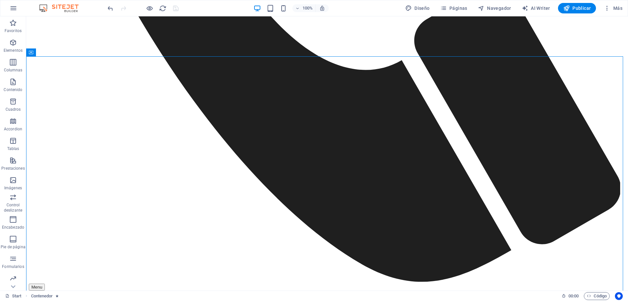
drag, startPoint x: 176, startPoint y: 8, endPoint x: 180, endPoint y: 13, distance: 7.0
click at [176, 8] on div at bounding box center [142, 8] width 73 height 10
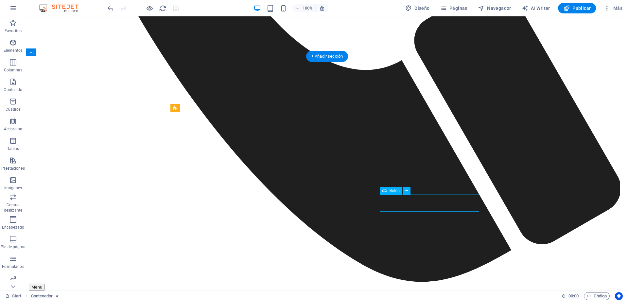
drag, startPoint x: 430, startPoint y: 202, endPoint x: 476, endPoint y: 211, distance: 46.6
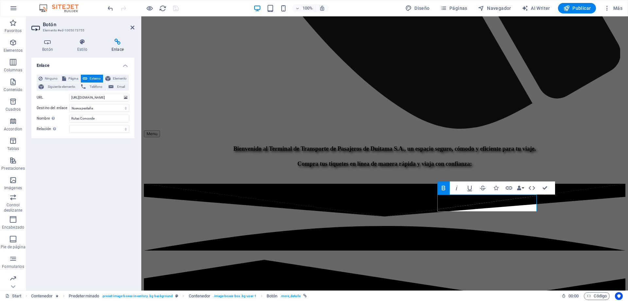
click at [122, 188] on div "Enlace Ninguno Página Externo Elemento Siguiente elemento Teléfono Email Página…" at bounding box center [82, 171] width 103 height 227
drag, startPoint x: 133, startPoint y: 28, endPoint x: 256, endPoint y: 153, distance: 175.3
click at [133, 28] on icon at bounding box center [133, 27] width 4 height 5
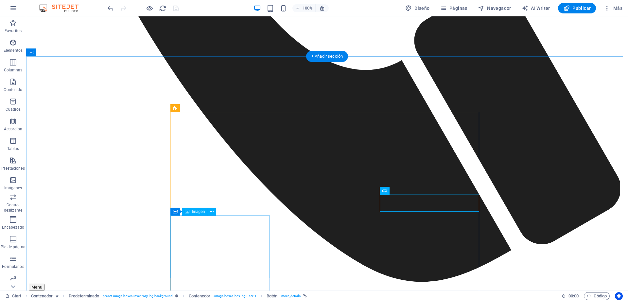
select select "%"
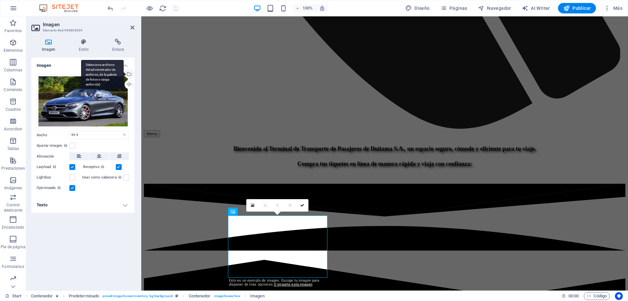
click at [132, 75] on div "Selecciona archivos del administrador de archivos, de la galería de fotos o car…" at bounding box center [129, 75] width 10 height 10
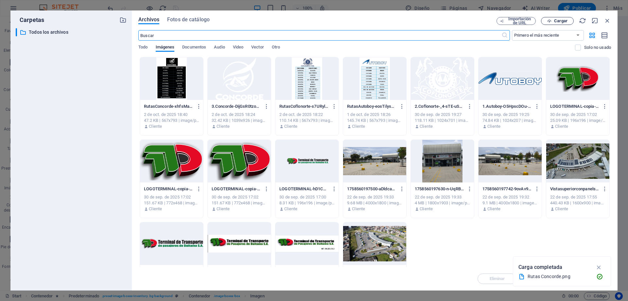
click at [571, 18] on button "Cargar" at bounding box center [557, 21] width 33 height 8
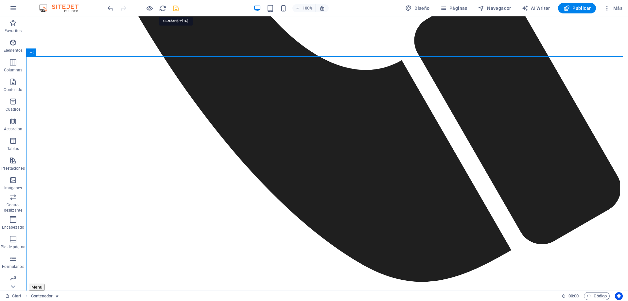
click at [175, 8] on icon "save" at bounding box center [176, 9] width 8 height 8
checkbox input "false"
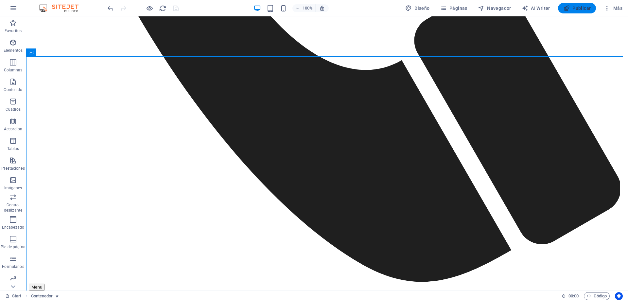
click at [570, 6] on span "Publicar" at bounding box center [577, 8] width 28 height 7
